Goal: Information Seeking & Learning: Learn about a topic

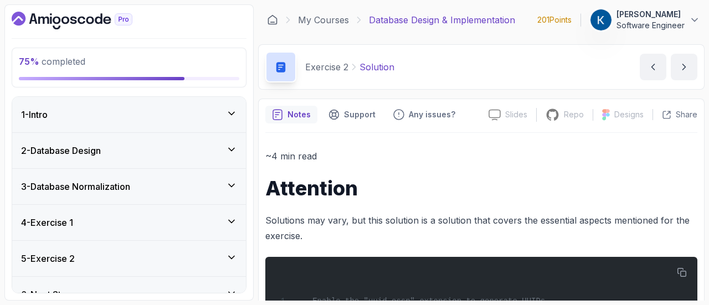
scroll to position [17, 0]
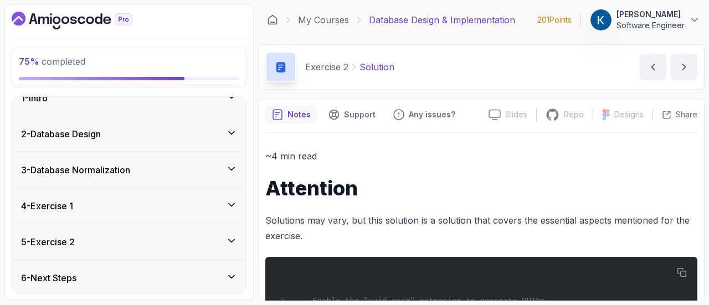
click at [233, 241] on icon at bounding box center [231, 240] width 11 height 11
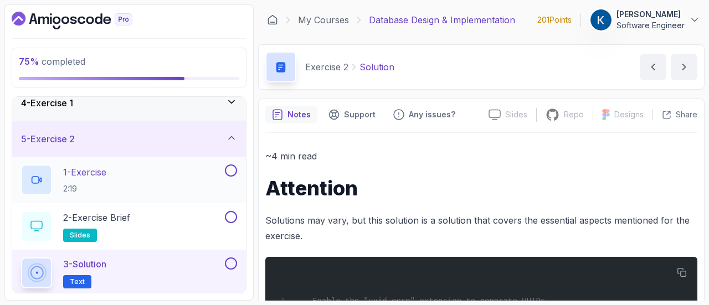
scroll to position [120, 0]
click at [237, 168] on div "1 - Exercise 2:19" at bounding box center [129, 180] width 234 height 47
click at [233, 215] on button at bounding box center [231, 217] width 12 height 12
click at [230, 167] on button at bounding box center [231, 170] width 12 height 12
click at [230, 260] on button at bounding box center [231, 263] width 12 height 12
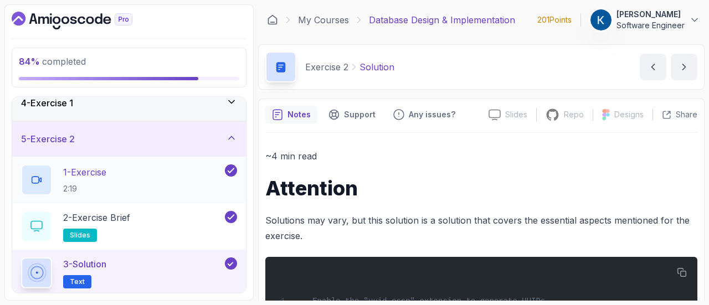
scroll to position [156, 0]
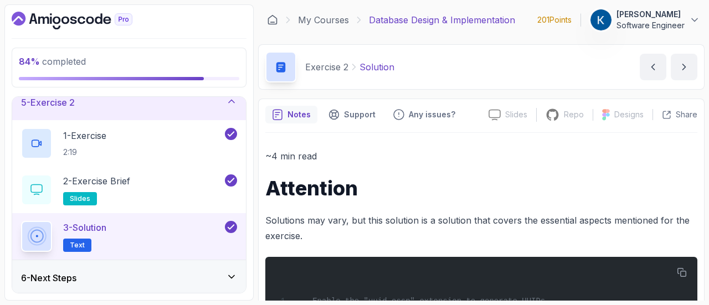
click at [226, 280] on div "6 - Next Steps" at bounding box center [129, 277] width 216 height 13
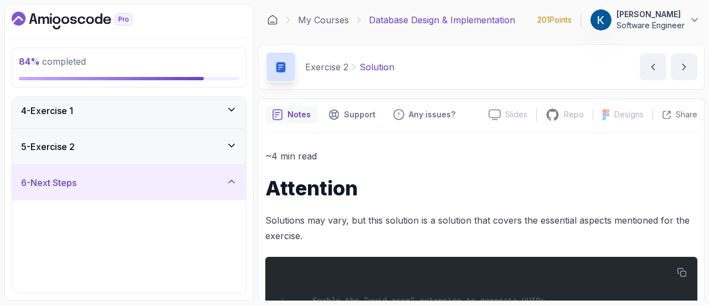
scroll to position [110, 0]
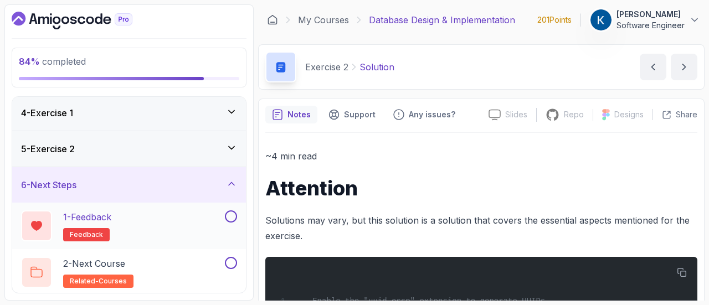
click at [231, 211] on button at bounding box center [231, 216] width 12 height 12
click at [230, 262] on button at bounding box center [231, 263] width 12 height 12
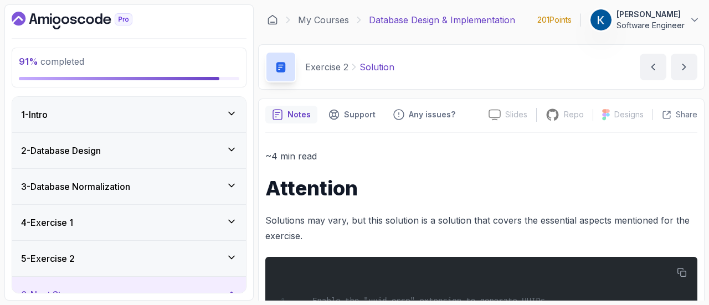
click at [220, 119] on div "1 - Intro" at bounding box center [129, 114] width 216 height 13
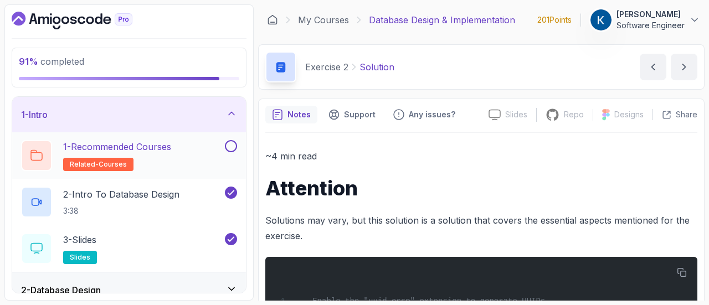
click at [229, 152] on button "1 - Recommended Courses related-courses" at bounding box center [129, 155] width 216 height 31
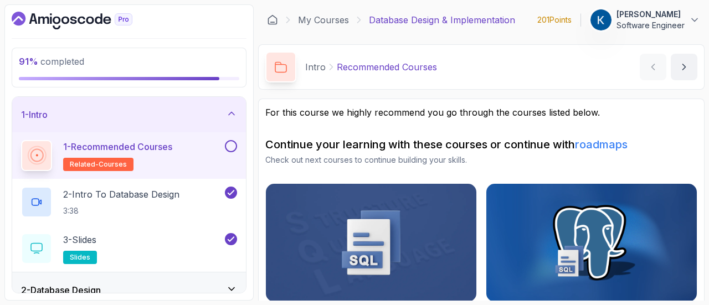
click at [230, 145] on button at bounding box center [231, 146] width 12 height 12
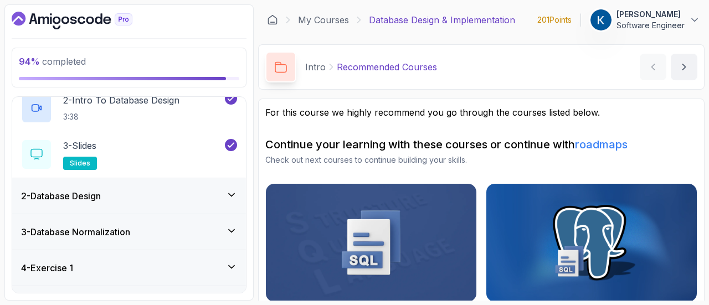
click at [233, 204] on div "2 - Database Design" at bounding box center [129, 195] width 234 height 35
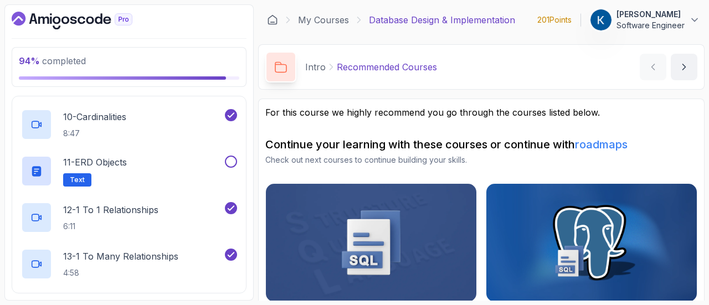
scroll to position [484, 0]
click at [231, 163] on button at bounding box center [231, 163] width 12 height 12
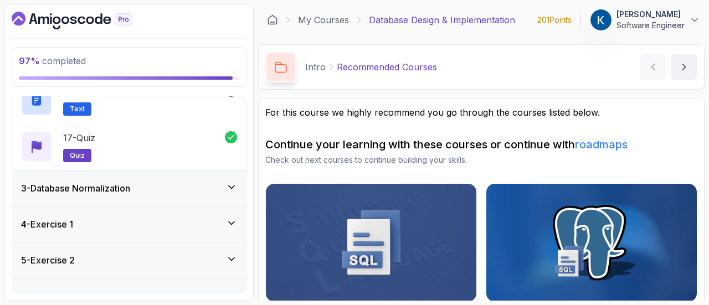
click at [228, 188] on icon at bounding box center [231, 187] width 11 height 11
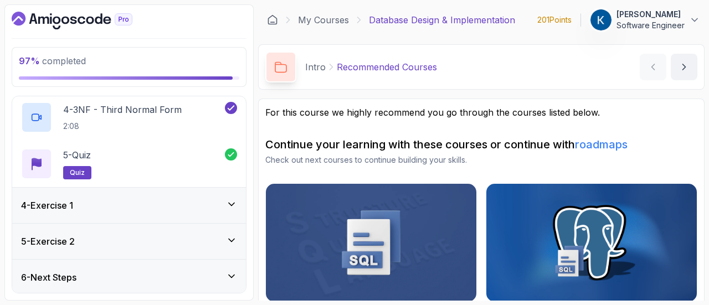
click at [237, 202] on div "4 - Exercise 1" at bounding box center [129, 205] width 234 height 35
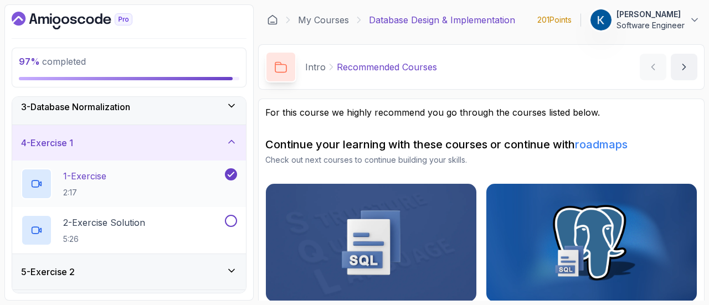
scroll to position [82, 0]
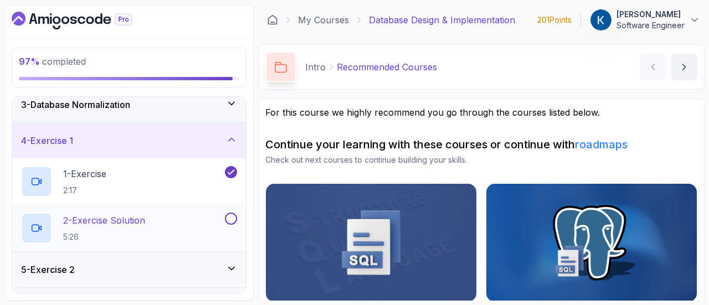
click at [231, 219] on button at bounding box center [231, 219] width 12 height 12
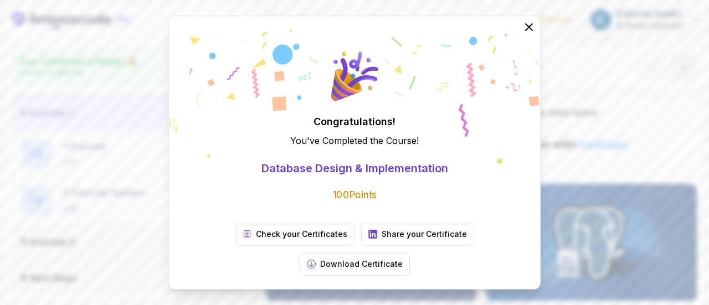
click at [632, 131] on div "Congratulations! You've Completed the Course ! Database Design & Implementation…" at bounding box center [354, 152] width 709 height 305
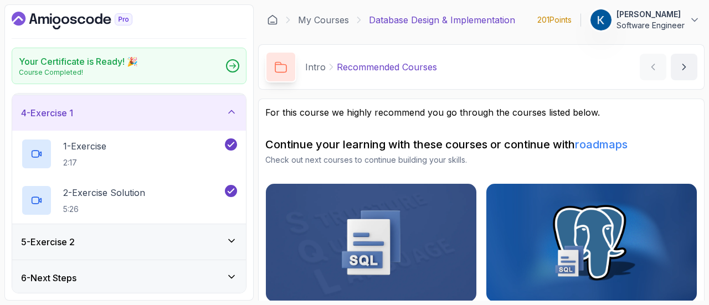
click at [74, 18] on icon "Dashboard" at bounding box center [72, 21] width 121 height 18
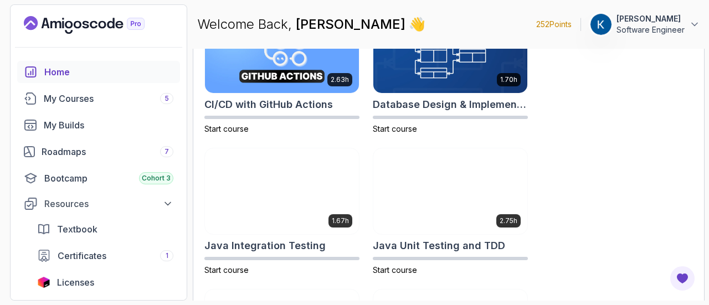
scroll to position [416, 0]
